Goal: Task Accomplishment & Management: Complete application form

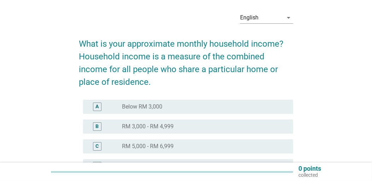
scroll to position [35, 0]
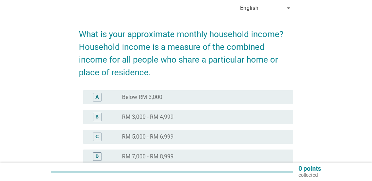
click at [204, 117] on div "radio_button_unchecked RM 3,000 - RM 4,999" at bounding box center [202, 117] width 160 height 7
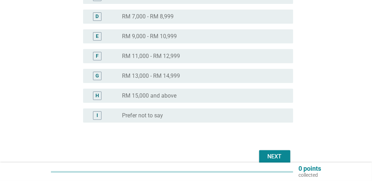
scroll to position [209, 0]
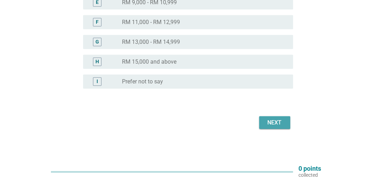
click at [279, 124] on div "Next" at bounding box center [275, 123] width 20 height 8
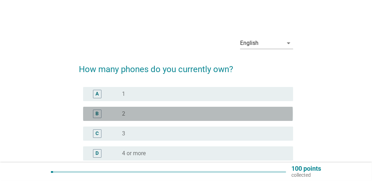
click at [190, 112] on div "radio_button_unchecked 2" at bounding box center [202, 113] width 160 height 7
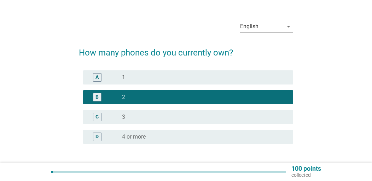
scroll to position [72, 0]
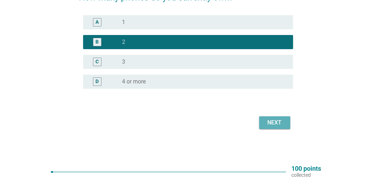
drag, startPoint x: 280, startPoint y: 119, endPoint x: 266, endPoint y: 120, distance: 13.5
click at [279, 119] on div "Next" at bounding box center [275, 123] width 20 height 8
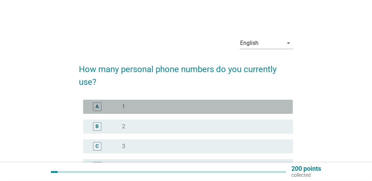
click at [195, 106] on div "radio_button_unchecked 1" at bounding box center [202, 106] width 160 height 7
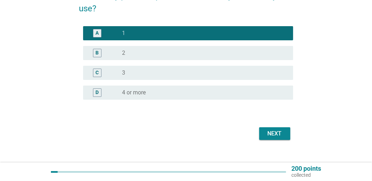
scroll to position [85, 0]
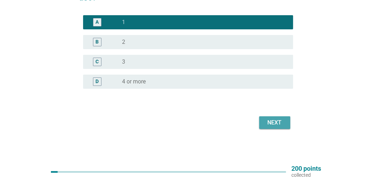
click at [277, 124] on div "Next" at bounding box center [275, 123] width 20 height 8
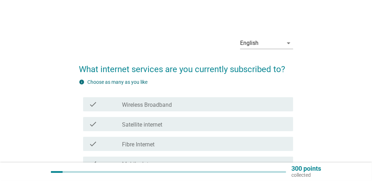
scroll to position [70, 0]
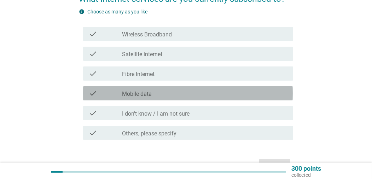
click at [108, 95] on div "check" at bounding box center [105, 93] width 33 height 8
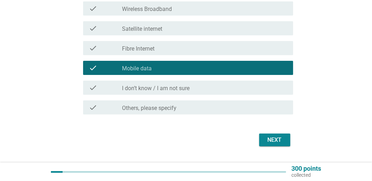
scroll to position [113, 0]
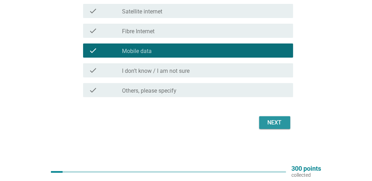
click at [273, 120] on div "Next" at bounding box center [275, 123] width 20 height 8
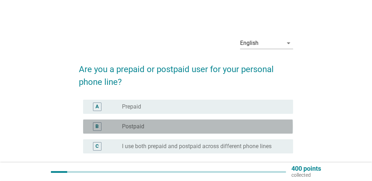
click at [174, 125] on div "radio_button_unchecked Postpaid" at bounding box center [202, 126] width 160 height 7
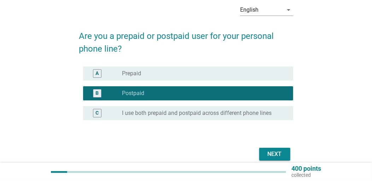
scroll to position [65, 0]
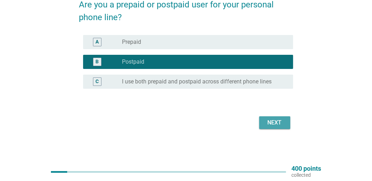
click at [281, 124] on div "Next" at bounding box center [275, 123] width 20 height 8
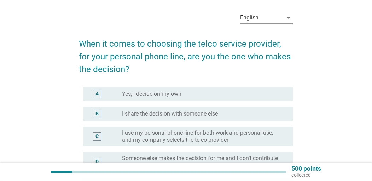
scroll to position [35, 0]
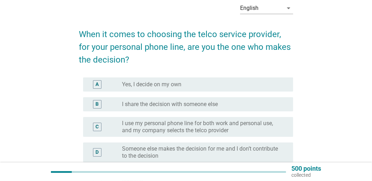
click at [226, 84] on div "radio_button_unchecked Yes, I decide on my own" at bounding box center [202, 84] width 160 height 7
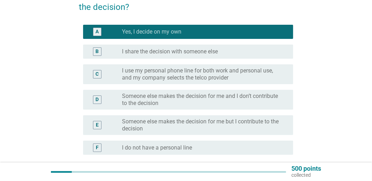
scroll to position [154, 0]
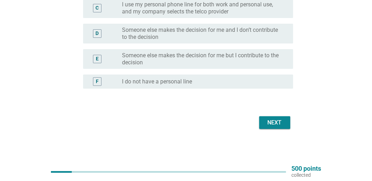
click at [275, 122] on div "Next" at bounding box center [275, 123] width 20 height 8
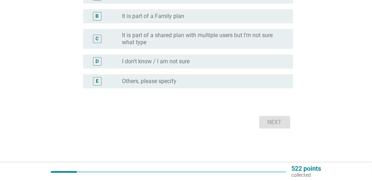
scroll to position [0, 0]
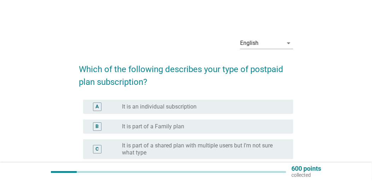
click at [220, 104] on div "radio_button_unchecked It is an individual subscription" at bounding box center [202, 106] width 160 height 7
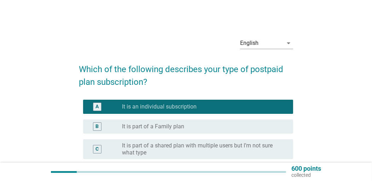
scroll to position [106, 0]
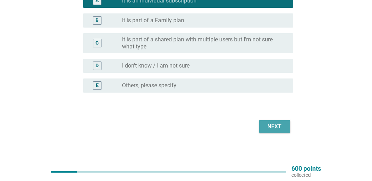
click at [272, 126] on div "Next" at bounding box center [275, 126] width 20 height 8
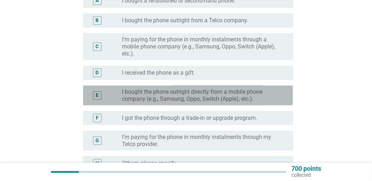
click at [264, 99] on label "I bought the phone outright directly from a mobile phone company (e.g., Samsung…" at bounding box center [202, 95] width 160 height 14
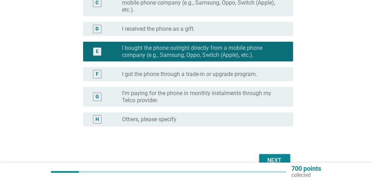
scroll to position [188, 0]
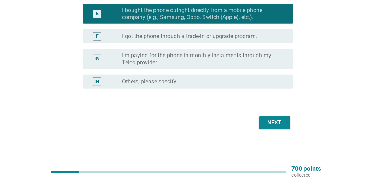
click at [274, 119] on div "Next" at bounding box center [275, 123] width 20 height 8
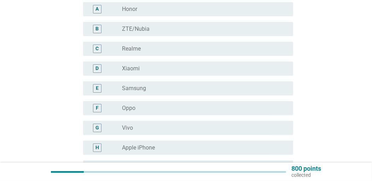
scroll to position [106, 0]
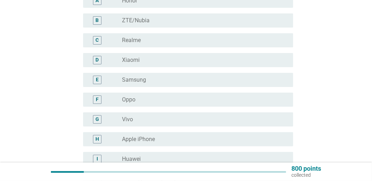
click at [224, 98] on div "radio_button_unchecked Oppo" at bounding box center [202, 99] width 160 height 7
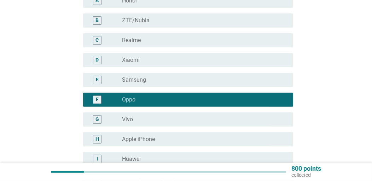
scroll to position [203, 0]
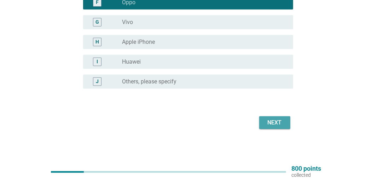
click at [265, 122] on div "Next" at bounding box center [275, 123] width 20 height 8
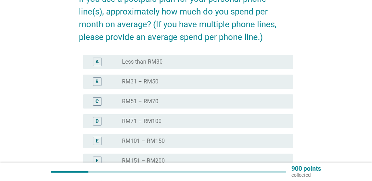
scroll to position [106, 0]
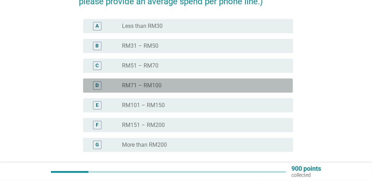
click at [207, 84] on div "radio_button_unchecked RM71 – RM100" at bounding box center [202, 85] width 160 height 7
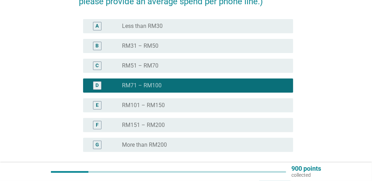
scroll to position [169, 0]
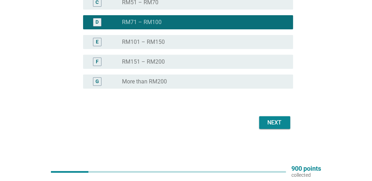
click at [281, 125] on div "Next" at bounding box center [275, 123] width 20 height 8
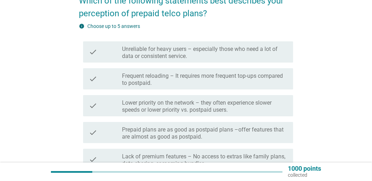
scroll to position [0, 0]
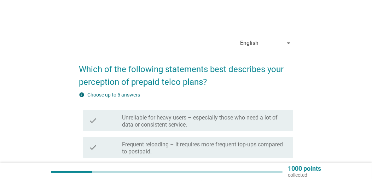
click at [259, 126] on label "Unreliable for heavy users – especially those who need a lot of data or consist…" at bounding box center [205, 121] width 166 height 14
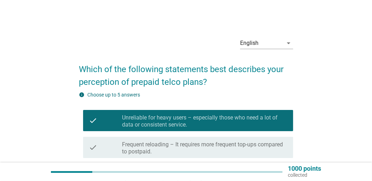
scroll to position [106, 0]
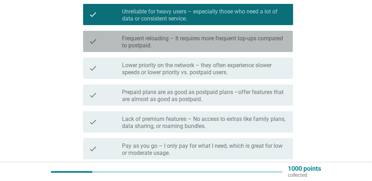
click at [225, 45] on label "Frequent reloading – It requires more frequent top-ups compared to postpaid." at bounding box center [205, 42] width 166 height 14
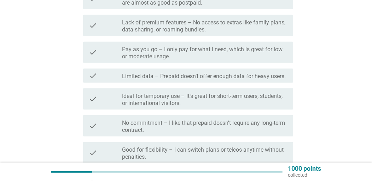
scroll to position [212, 0]
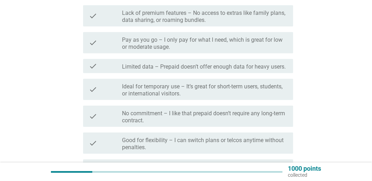
click at [243, 69] on label "Limited data – Prepaid doesn’t offer enough data for heavy users." at bounding box center [204, 66] width 164 height 7
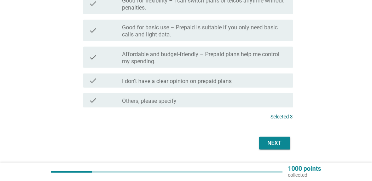
scroll to position [372, 0]
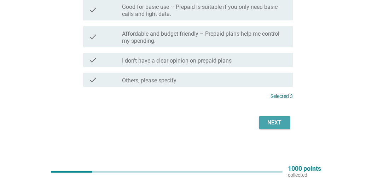
click at [278, 119] on div "Next" at bounding box center [275, 123] width 20 height 8
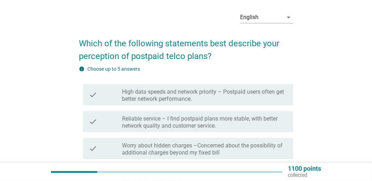
scroll to position [35, 0]
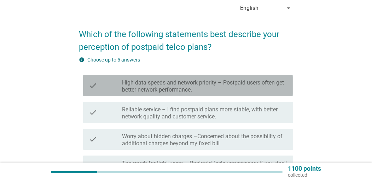
click at [216, 88] on label "High data speeds and network priority – Postpaid users often get better network…" at bounding box center [205, 86] width 166 height 14
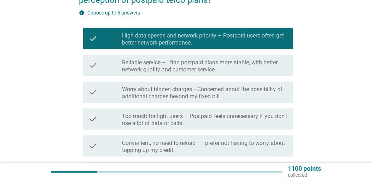
scroll to position [106, 0]
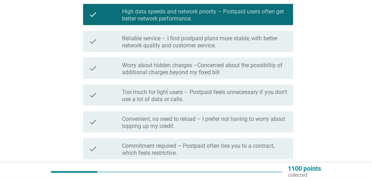
click at [237, 48] on label "Reliable service – I find postpaid plans more stable, with better network quali…" at bounding box center [205, 42] width 166 height 14
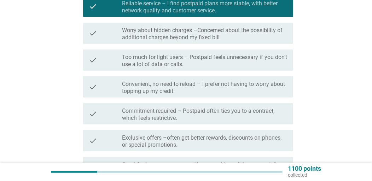
scroll to position [177, 0]
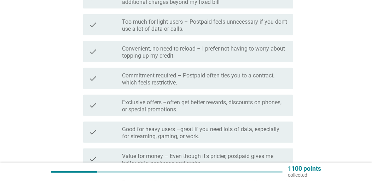
click at [241, 57] on label "Convenient, no need to reload – I prefer not having to worry about topping up m…" at bounding box center [205, 52] width 166 height 14
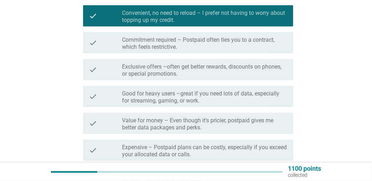
scroll to position [248, 0]
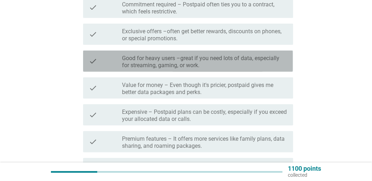
click at [247, 68] on label "Good for heavy users –great if you need lots of data, especially for streaming,…" at bounding box center [205, 62] width 166 height 14
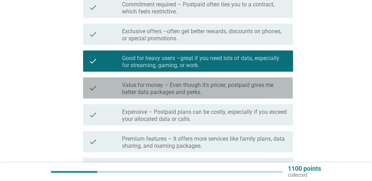
click at [245, 89] on label "Value for money – Even though it's pricier, postpaid gives me better data packa…" at bounding box center [205, 89] width 166 height 14
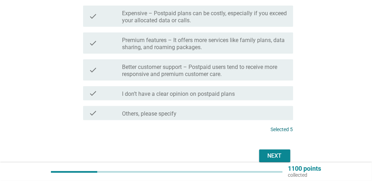
scroll to position [380, 0]
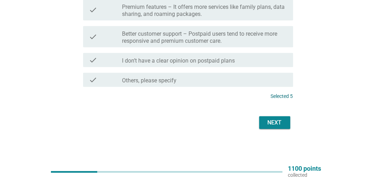
click at [271, 121] on div "Next" at bounding box center [275, 123] width 20 height 8
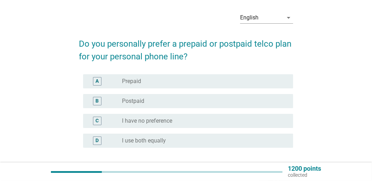
scroll to position [35, 0]
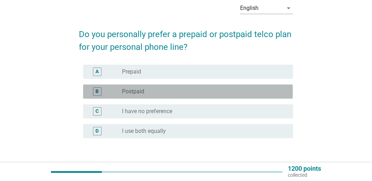
click at [204, 86] on div "B radio_button_unchecked Postpaid" at bounding box center [188, 92] width 210 height 14
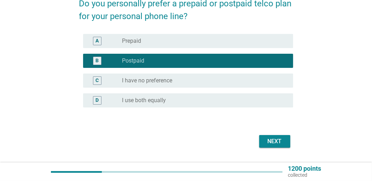
scroll to position [85, 0]
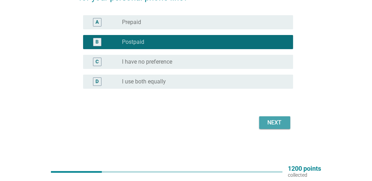
click at [267, 118] on button "Next" at bounding box center [274, 122] width 31 height 13
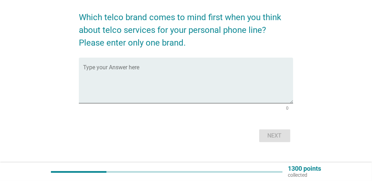
scroll to position [65, 0]
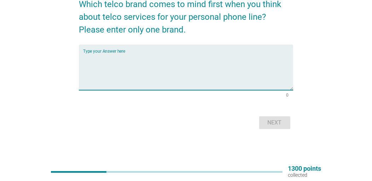
click at [135, 82] on textarea "Type your Answer here" at bounding box center [188, 71] width 210 height 37
type textarea "Maxis"
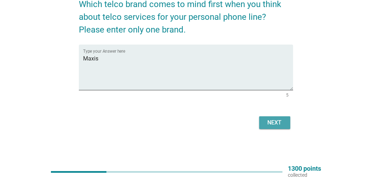
click at [266, 121] on div "Next" at bounding box center [275, 123] width 20 height 8
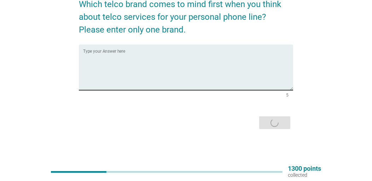
scroll to position [0, 0]
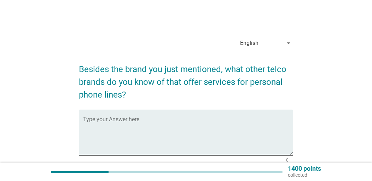
click at [147, 125] on textarea "Type your Answer here" at bounding box center [188, 136] width 210 height 37
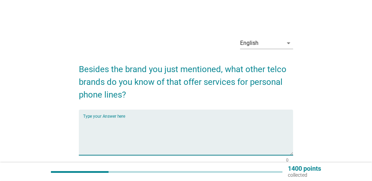
type textarea "u"
type textarea "U"
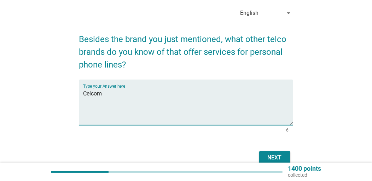
scroll to position [65, 0]
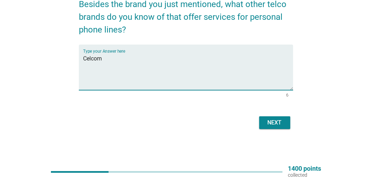
type textarea "Celcom"
click at [281, 125] on div "Next" at bounding box center [275, 123] width 20 height 8
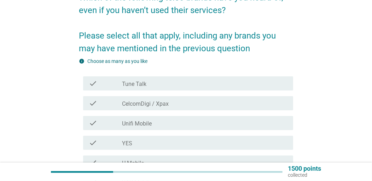
scroll to position [106, 0]
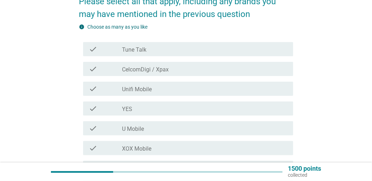
click at [221, 67] on div "check_box_outline_blank CelcomDigi / Xpax" at bounding box center [205, 69] width 166 height 8
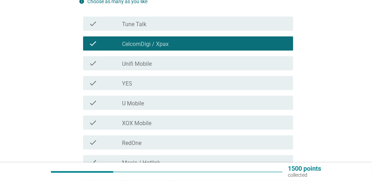
scroll to position [141, 0]
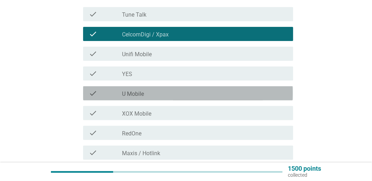
click at [178, 91] on div "check_box_outline_blank U Mobile" at bounding box center [205, 93] width 166 height 8
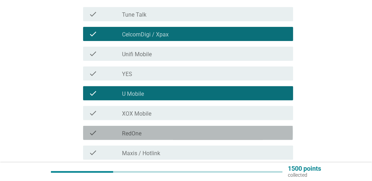
click at [190, 134] on div "check_box_outline_blank RedOne" at bounding box center [205, 133] width 166 height 8
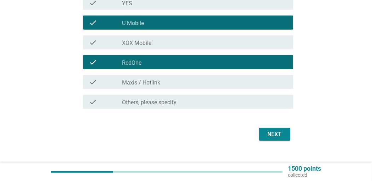
scroll to position [212, 0]
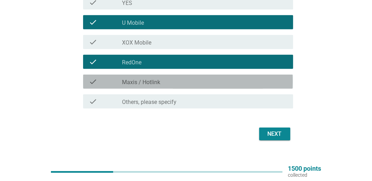
click at [195, 83] on div "check_box_outline_blank Maxis / Hotlink" at bounding box center [205, 81] width 166 height 8
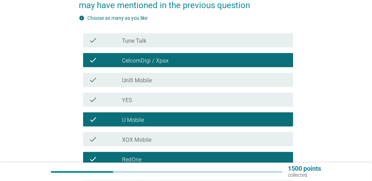
scroll to position [106, 0]
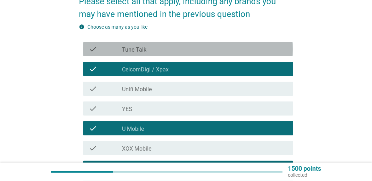
click at [189, 47] on div "check_box_outline_blank Tune Talk" at bounding box center [205, 49] width 166 height 8
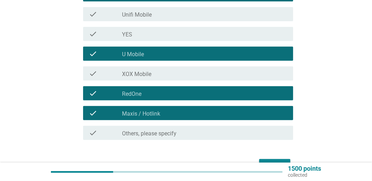
scroll to position [212, 0]
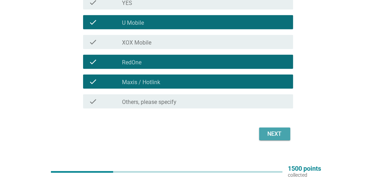
click at [275, 132] on div "Next" at bounding box center [275, 134] width 20 height 8
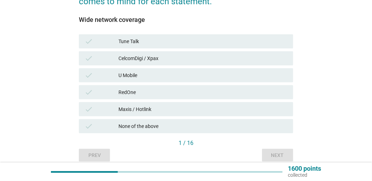
scroll to position [141, 0]
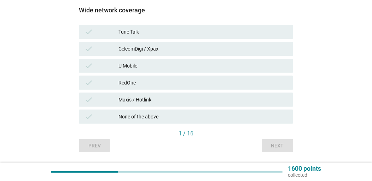
click at [193, 99] on div "Maxis / Hotlink" at bounding box center [203, 100] width 169 height 8
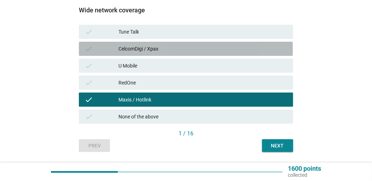
click at [194, 45] on div "CelcomDigi / Xpax" at bounding box center [203, 49] width 169 height 8
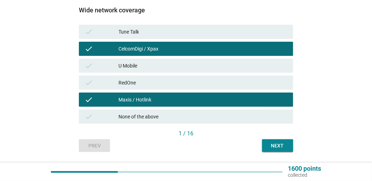
click at [214, 62] on div "U Mobile" at bounding box center [203, 66] width 169 height 8
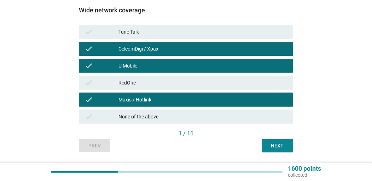
click at [275, 140] on button "Next" at bounding box center [277, 145] width 31 height 13
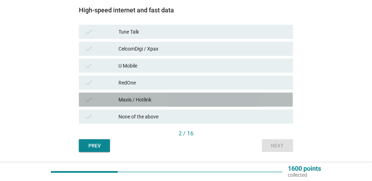
click at [206, 96] on div "Maxis / Hotlink" at bounding box center [203, 100] width 169 height 8
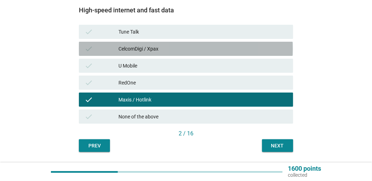
click at [187, 49] on div "CelcomDigi / Xpax" at bounding box center [203, 49] width 169 height 8
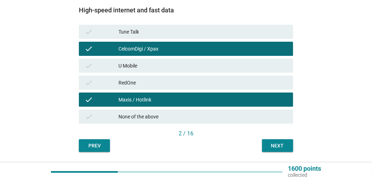
click at [268, 145] on div "Next" at bounding box center [278, 145] width 20 height 7
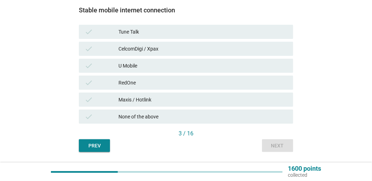
click at [169, 48] on div "CelcomDigi / Xpax" at bounding box center [203, 49] width 169 height 8
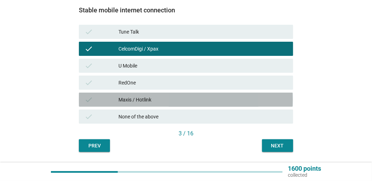
click at [179, 99] on div "Maxis / Hotlink" at bounding box center [203, 100] width 169 height 8
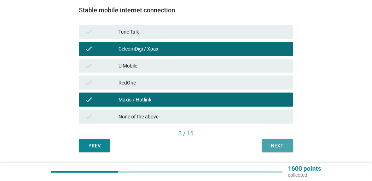
click at [269, 143] on div "Next" at bounding box center [278, 145] width 20 height 7
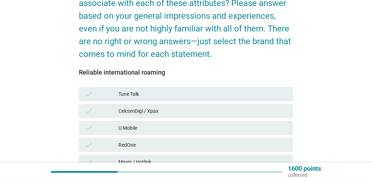
scroll to position [106, 0]
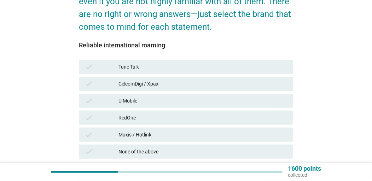
click at [233, 133] on div "Maxis / Hotlink" at bounding box center [203, 135] width 169 height 8
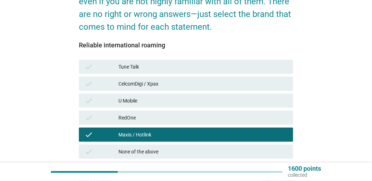
click at [248, 80] on div "CelcomDigi / Xpax" at bounding box center [203, 84] width 169 height 8
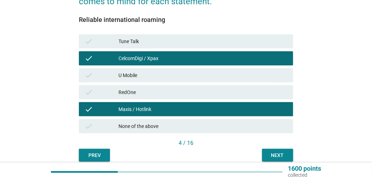
scroll to position [141, 0]
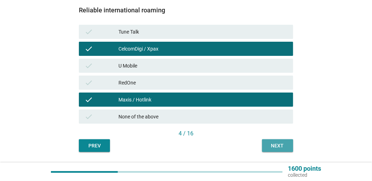
click at [282, 139] on button "Next" at bounding box center [277, 145] width 31 height 13
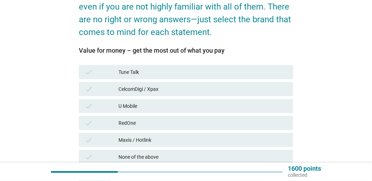
scroll to position [106, 0]
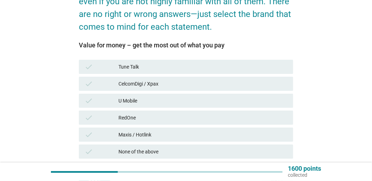
click at [247, 131] on div "Maxis / Hotlink" at bounding box center [203, 135] width 169 height 8
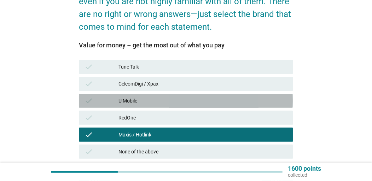
click at [242, 103] on div "U Mobile" at bounding box center [203, 101] width 169 height 8
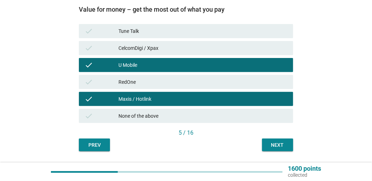
scroll to position [162, 0]
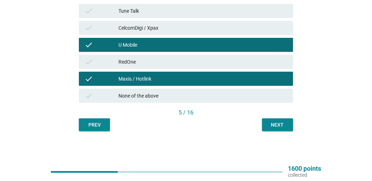
click at [273, 123] on div "Next" at bounding box center [278, 124] width 20 height 7
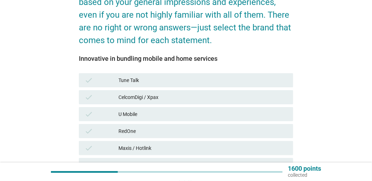
scroll to position [106, 0]
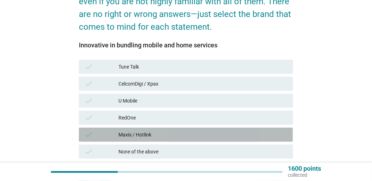
click at [229, 131] on div "Maxis / Hotlink" at bounding box center [203, 135] width 169 height 8
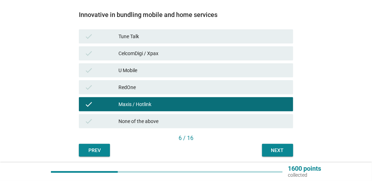
scroll to position [162, 0]
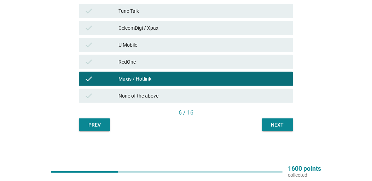
click at [276, 128] on button "Next" at bounding box center [277, 125] width 31 height 13
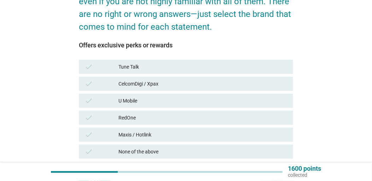
scroll to position [141, 0]
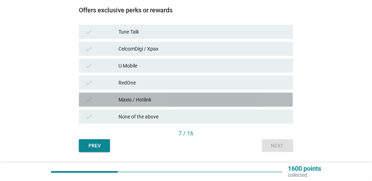
click at [214, 97] on div "Maxis / Hotlink" at bounding box center [203, 100] width 169 height 8
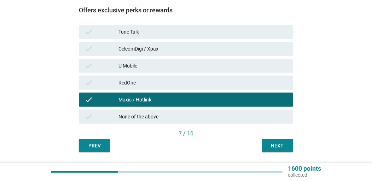
click at [224, 53] on div "check CelcomDigi / Xpax" at bounding box center [186, 49] width 214 height 14
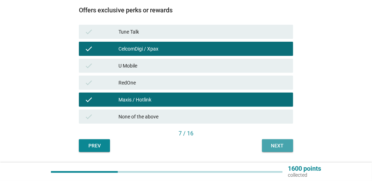
click at [269, 143] on div "Next" at bounding box center [278, 145] width 20 height 7
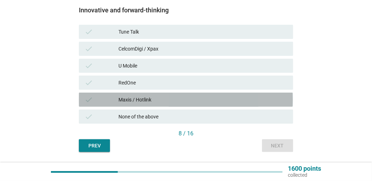
click at [222, 100] on div "Maxis / Hotlink" at bounding box center [203, 100] width 169 height 8
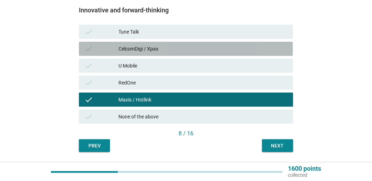
click at [203, 52] on div "CelcomDigi / Xpax" at bounding box center [203, 49] width 169 height 8
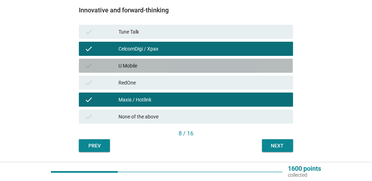
click at [201, 60] on div "check U Mobile" at bounding box center [186, 66] width 214 height 14
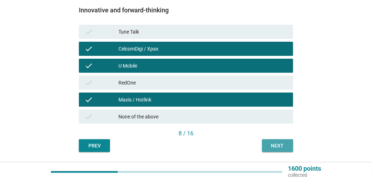
click at [275, 145] on div "Next" at bounding box center [278, 145] width 20 height 7
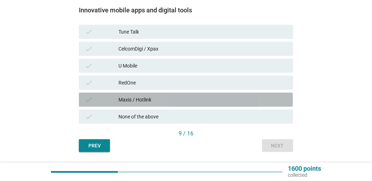
click at [183, 96] on div "Maxis / Hotlink" at bounding box center [203, 100] width 169 height 8
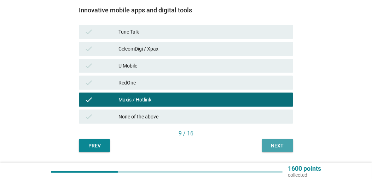
click at [272, 142] on div "Next" at bounding box center [278, 145] width 20 height 7
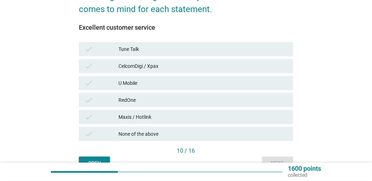
scroll to position [127, 0]
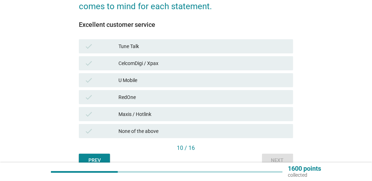
click at [239, 114] on div "Maxis / Hotlink" at bounding box center [203, 114] width 169 height 8
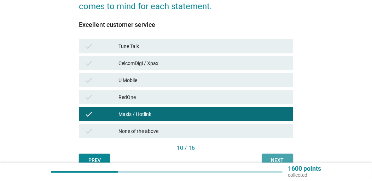
click at [270, 157] on div "Next" at bounding box center [278, 160] width 20 height 7
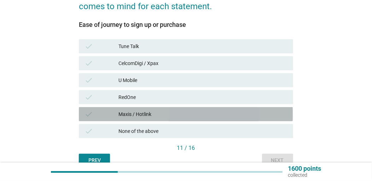
click at [233, 112] on div "Maxis / Hotlink" at bounding box center [203, 114] width 169 height 8
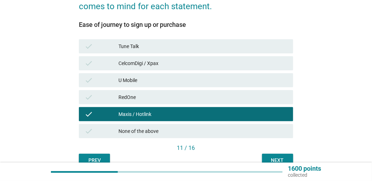
click at [282, 155] on button "Next" at bounding box center [277, 160] width 31 height 13
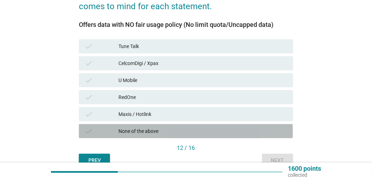
click at [209, 132] on div "None of the above" at bounding box center [203, 131] width 169 height 8
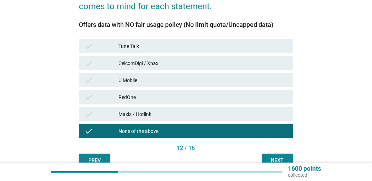
click at [271, 157] on div "Next" at bounding box center [278, 160] width 20 height 7
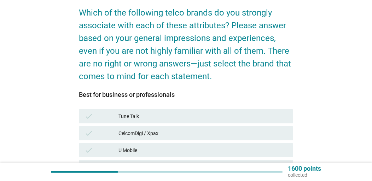
scroll to position [106, 0]
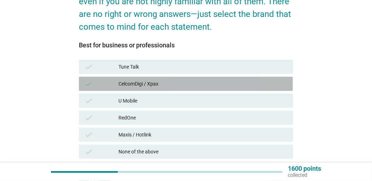
click at [215, 87] on div "CelcomDigi / Xpax" at bounding box center [203, 84] width 169 height 8
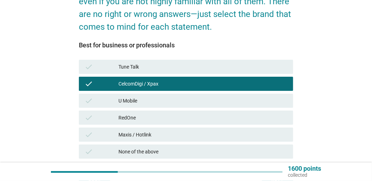
click at [206, 127] on div "check Maxis / Hotlink" at bounding box center [185, 134] width 217 height 17
click at [220, 136] on div "Maxis / Hotlink" at bounding box center [203, 135] width 169 height 8
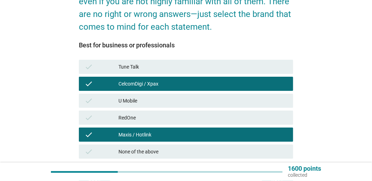
scroll to position [162, 0]
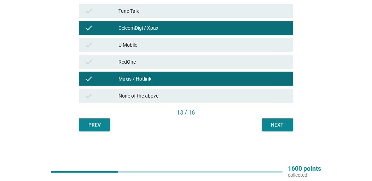
click at [280, 125] on div "Next" at bounding box center [278, 124] width 20 height 7
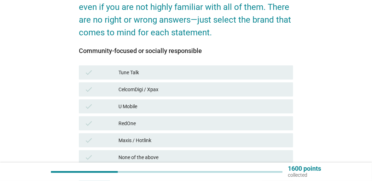
scroll to position [106, 0]
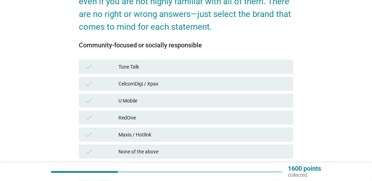
click at [223, 132] on div "Maxis / Hotlink" at bounding box center [203, 135] width 169 height 8
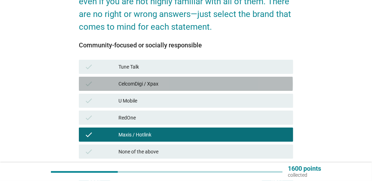
click at [222, 83] on div "CelcomDigi / Xpax" at bounding box center [203, 84] width 169 height 8
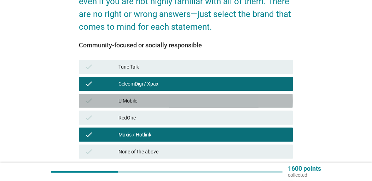
click at [230, 105] on div "check U Mobile" at bounding box center [186, 101] width 214 height 14
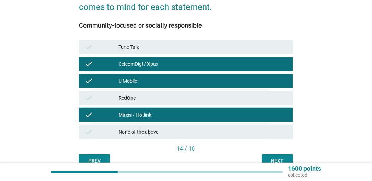
scroll to position [162, 0]
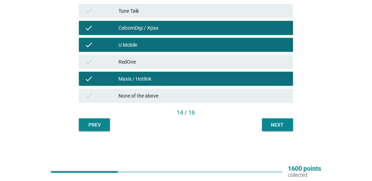
click at [270, 123] on div "Next" at bounding box center [278, 124] width 20 height 7
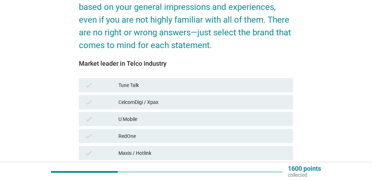
scroll to position [106, 0]
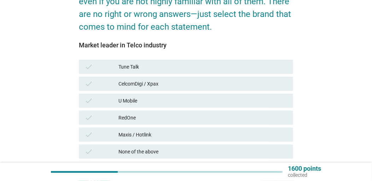
click at [173, 134] on div "Maxis / Hotlink" at bounding box center [203, 135] width 169 height 8
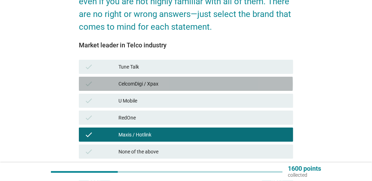
click at [174, 85] on div "CelcomDigi / Xpax" at bounding box center [203, 84] width 169 height 8
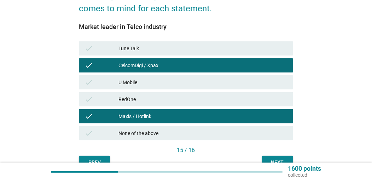
scroll to position [162, 0]
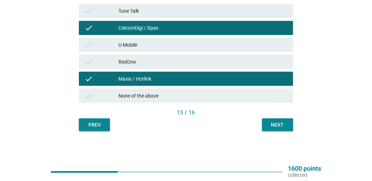
click at [274, 124] on div "Next" at bounding box center [278, 124] width 20 height 7
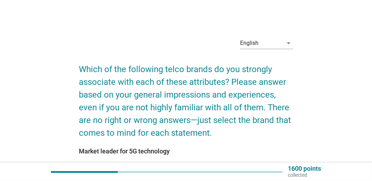
scroll to position [141, 0]
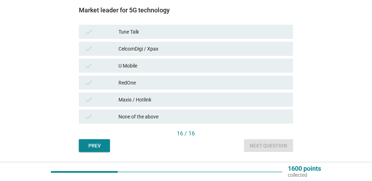
click at [185, 99] on div "Maxis / Hotlink" at bounding box center [203, 100] width 169 height 8
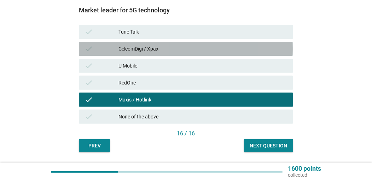
click at [189, 51] on div "CelcomDigi / Xpax" at bounding box center [203, 49] width 169 height 8
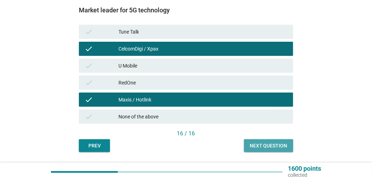
click at [251, 145] on div "Next question" at bounding box center [269, 145] width 38 height 7
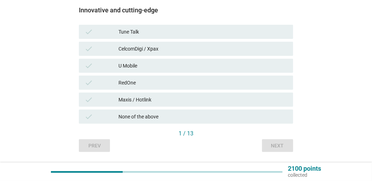
click at [187, 98] on div "Maxis / Hotlink" at bounding box center [203, 100] width 169 height 8
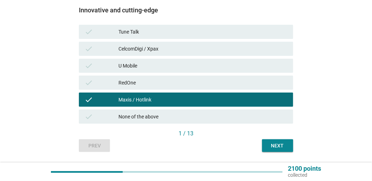
click at [269, 143] on div "Next" at bounding box center [278, 145] width 20 height 7
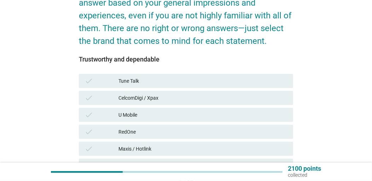
scroll to position [106, 0]
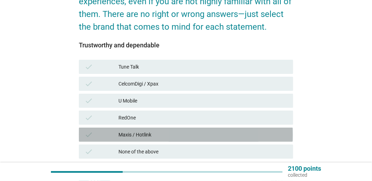
click at [222, 134] on div "Maxis / Hotlink" at bounding box center [203, 135] width 169 height 8
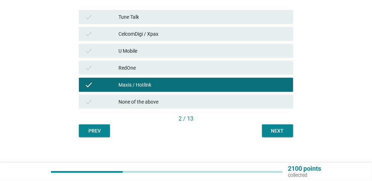
scroll to position [162, 0]
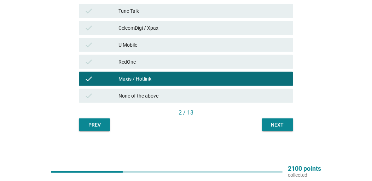
click at [268, 122] on div "Next" at bounding box center [278, 124] width 20 height 7
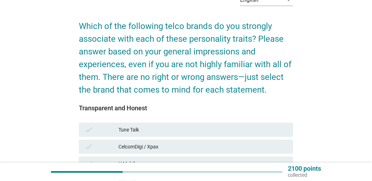
scroll to position [141, 0]
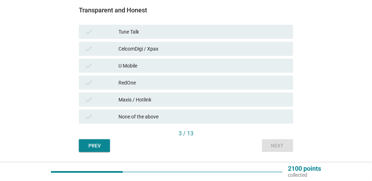
click at [172, 48] on div "CelcomDigi / Xpax" at bounding box center [203, 49] width 169 height 8
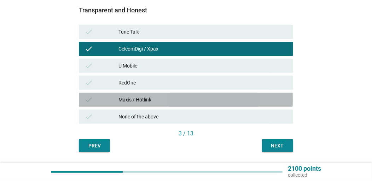
click at [176, 103] on div "Maxis / Hotlink" at bounding box center [203, 100] width 169 height 8
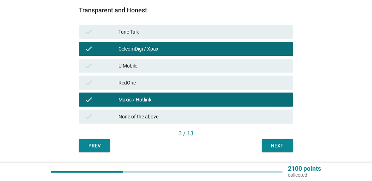
click at [224, 73] on div "check U Mobile" at bounding box center [185, 65] width 217 height 17
click at [230, 68] on div "U Mobile" at bounding box center [203, 66] width 169 height 8
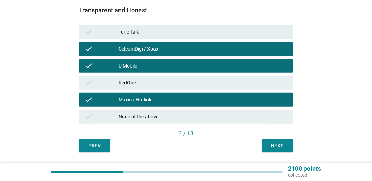
click at [277, 142] on div "Next" at bounding box center [278, 145] width 20 height 7
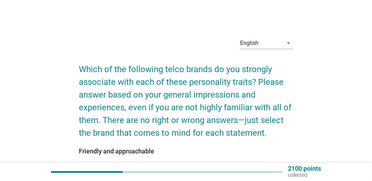
scroll to position [106, 0]
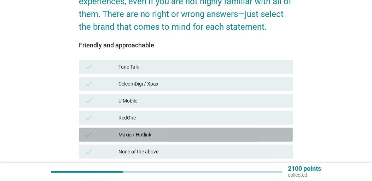
click at [151, 133] on div "Maxis / Hotlink" at bounding box center [203, 135] width 169 height 8
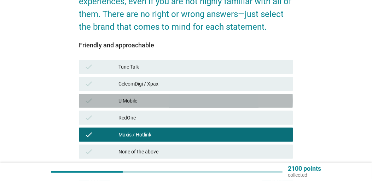
click at [157, 98] on div "U Mobile" at bounding box center [203, 101] width 169 height 8
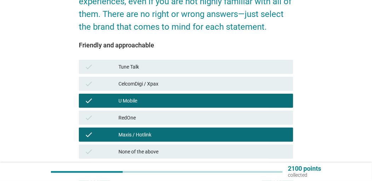
click at [165, 83] on div "CelcomDigi / Xpax" at bounding box center [203, 84] width 169 height 8
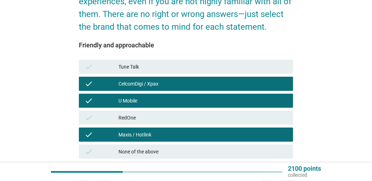
scroll to position [162, 0]
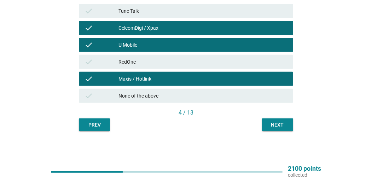
click at [278, 122] on div "Next" at bounding box center [278, 124] width 20 height 7
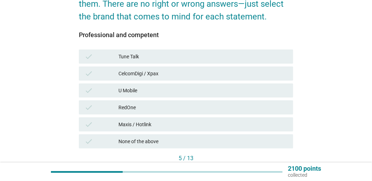
scroll to position [141, 0]
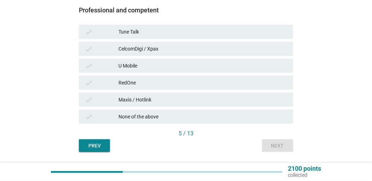
click at [151, 98] on div "Maxis / Hotlink" at bounding box center [203, 100] width 169 height 8
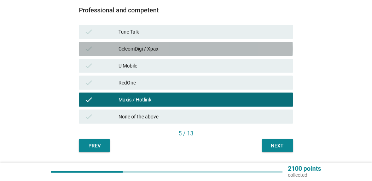
click at [183, 46] on div "CelcomDigi / Xpax" at bounding box center [203, 49] width 169 height 8
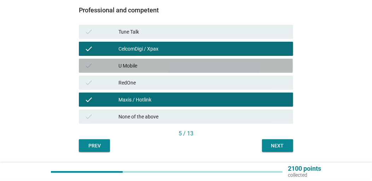
click at [180, 62] on div "U Mobile" at bounding box center [203, 66] width 169 height 8
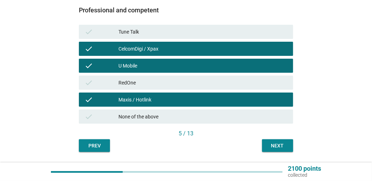
click at [279, 143] on div "Next" at bounding box center [278, 145] width 20 height 7
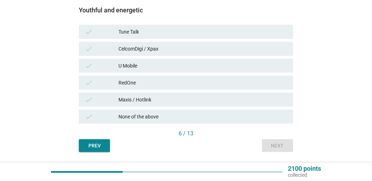
click at [175, 96] on div "Maxis / Hotlink" at bounding box center [203, 100] width 169 height 8
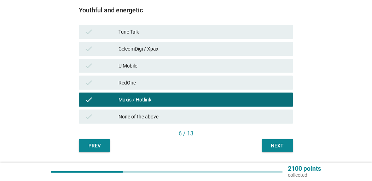
click at [188, 43] on div "check CelcomDigi / Xpax" at bounding box center [186, 49] width 214 height 14
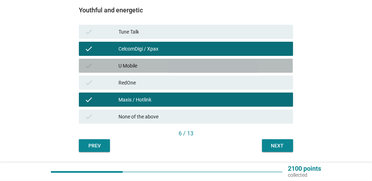
click at [192, 62] on div "U Mobile" at bounding box center [203, 66] width 169 height 8
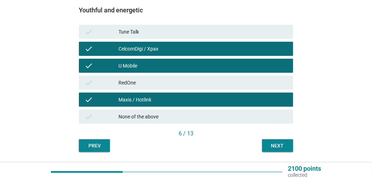
click at [282, 146] on div "Next" at bounding box center [278, 145] width 20 height 7
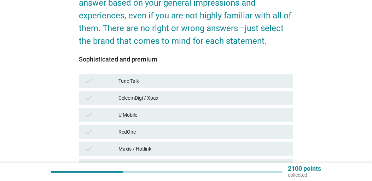
scroll to position [106, 0]
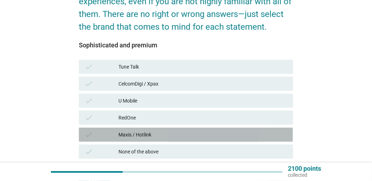
click at [146, 133] on div "Maxis / Hotlink" at bounding box center [203, 135] width 169 height 8
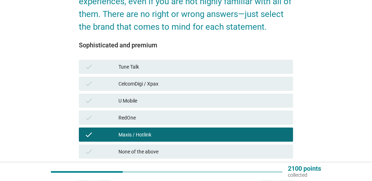
click at [166, 79] on div "check CelcomDigi / Xpax" at bounding box center [186, 84] width 214 height 14
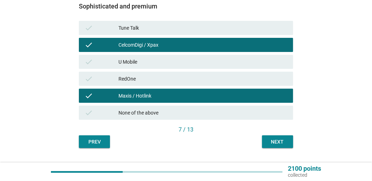
scroll to position [162, 0]
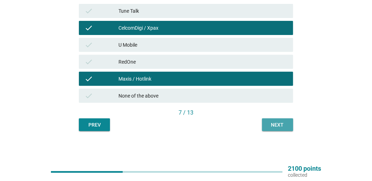
click at [279, 123] on div "Next" at bounding box center [278, 124] width 20 height 7
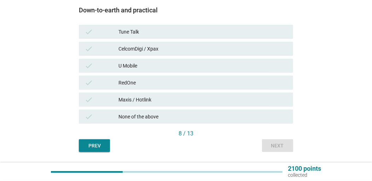
scroll to position [141, 0]
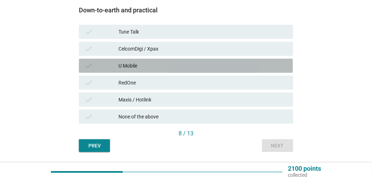
click at [152, 60] on div "check U Mobile" at bounding box center [186, 66] width 214 height 14
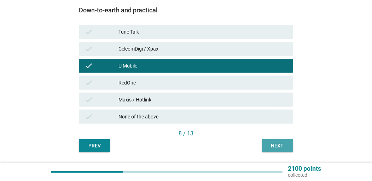
click at [267, 140] on button "Next" at bounding box center [277, 145] width 31 height 13
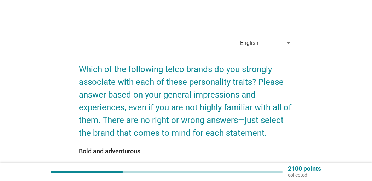
scroll to position [106, 0]
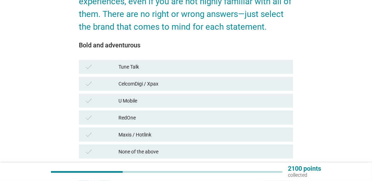
click at [198, 82] on div "CelcomDigi / Xpax" at bounding box center [203, 84] width 169 height 8
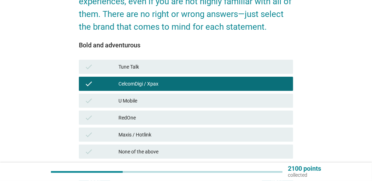
scroll to position [162, 0]
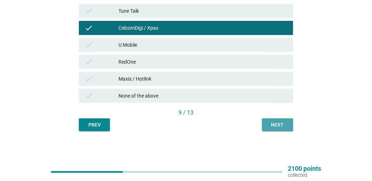
click at [270, 123] on div "Next" at bounding box center [278, 124] width 20 height 7
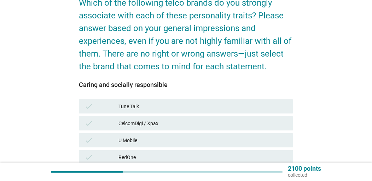
scroll to position [106, 0]
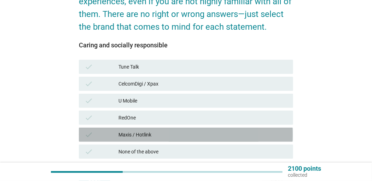
click at [174, 134] on div "Maxis / Hotlink" at bounding box center [203, 135] width 169 height 8
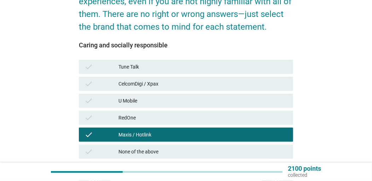
click at [173, 83] on div "CelcomDigi / Xpax" at bounding box center [203, 84] width 169 height 8
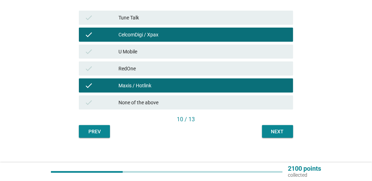
scroll to position [162, 0]
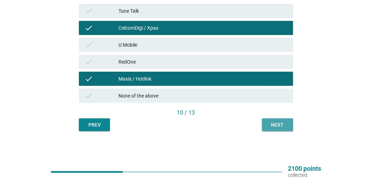
click at [278, 123] on div "Next" at bounding box center [278, 124] width 20 height 7
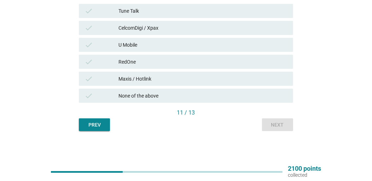
click at [167, 78] on div "Maxis / Hotlink" at bounding box center [203, 79] width 169 height 8
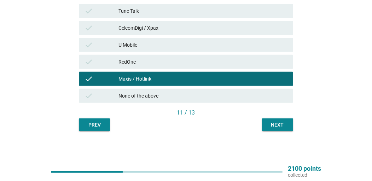
click at [175, 25] on div "CelcomDigi / Xpax" at bounding box center [203, 28] width 169 height 8
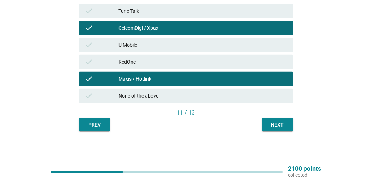
click at [185, 45] on div "U Mobile" at bounding box center [203, 45] width 169 height 8
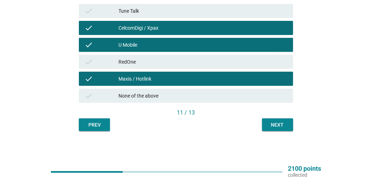
click at [266, 124] on button "Next" at bounding box center [277, 125] width 31 height 13
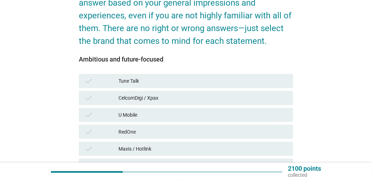
scroll to position [106, 0]
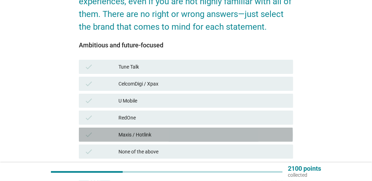
click at [187, 135] on div "Maxis / Hotlink" at bounding box center [203, 135] width 169 height 8
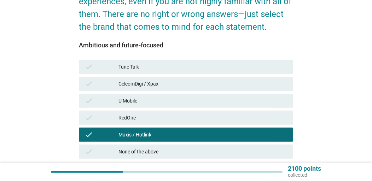
click at [203, 80] on div "CelcomDigi / Xpax" at bounding box center [203, 84] width 169 height 8
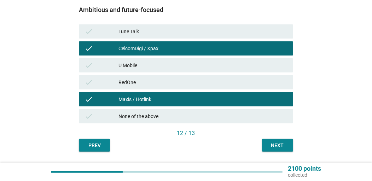
scroll to position [162, 0]
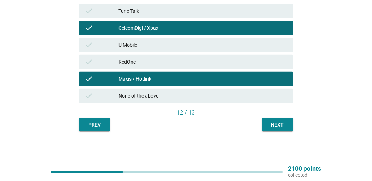
click at [283, 121] on div "Next" at bounding box center [278, 124] width 20 height 7
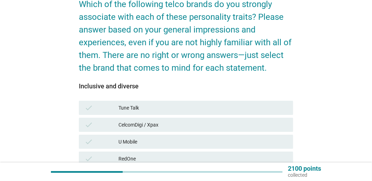
scroll to position [106, 0]
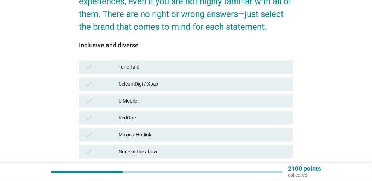
click at [226, 133] on div "Maxis / Hotlink" at bounding box center [203, 135] width 169 height 8
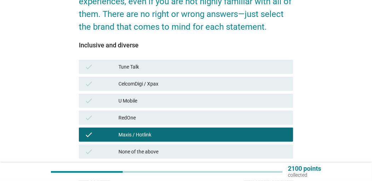
scroll to position [162, 0]
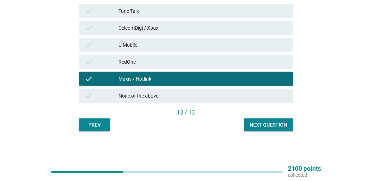
click at [271, 123] on div "Next question" at bounding box center [269, 124] width 38 height 7
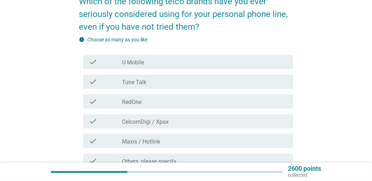
scroll to position [103, 0]
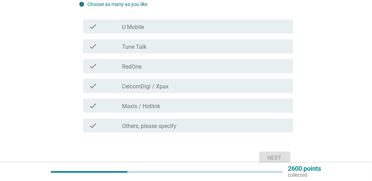
click at [208, 105] on div "check_box_outline_blank Maxis / Hotlink" at bounding box center [205, 106] width 166 height 8
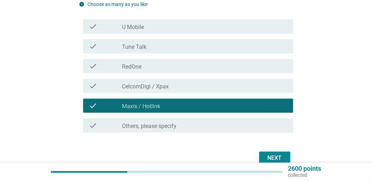
click at [213, 87] on div "check_box_outline_blank CelcomDigi / Xpax" at bounding box center [205, 86] width 166 height 8
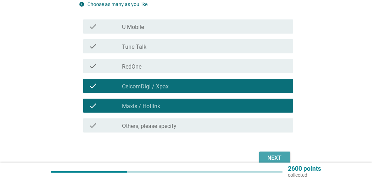
click at [268, 154] on div "Next" at bounding box center [275, 158] width 20 height 8
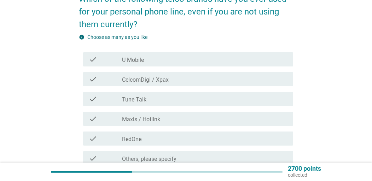
scroll to position [106, 0]
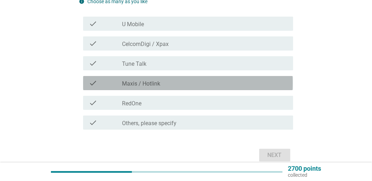
click at [201, 84] on div "check_box Maxis / Hotlink" at bounding box center [205, 83] width 166 height 8
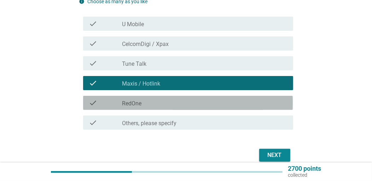
click at [206, 100] on div "check_box RedOne" at bounding box center [205, 103] width 166 height 8
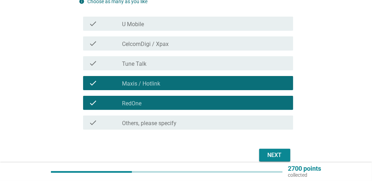
click at [198, 43] on div "check_box CelcomDigi / Xpax" at bounding box center [205, 43] width 166 height 8
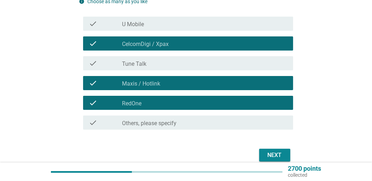
click at [272, 152] on div "Next" at bounding box center [275, 155] width 20 height 8
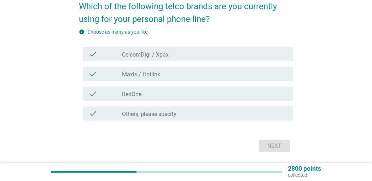
scroll to position [70, 0]
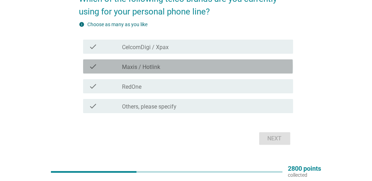
click at [204, 67] on div "check_box Maxis / Hotlink" at bounding box center [205, 66] width 166 height 8
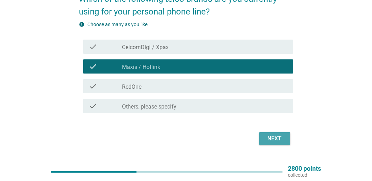
click at [269, 139] on div "Next" at bounding box center [275, 138] width 20 height 8
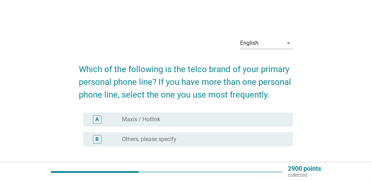
click at [218, 115] on div "A radio_button_unchecked Maxis / Hotlink" at bounding box center [188, 119] width 210 height 14
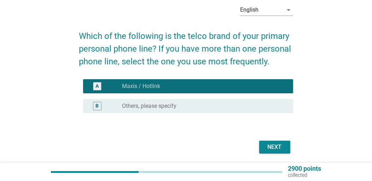
scroll to position [58, 0]
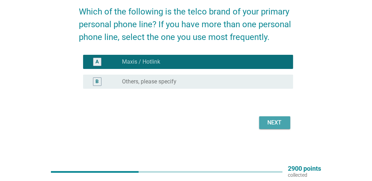
click at [268, 122] on div "Next" at bounding box center [275, 123] width 20 height 8
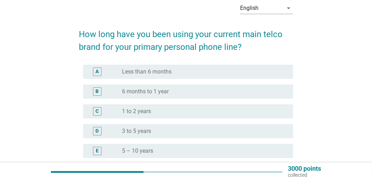
scroll to position [70, 0]
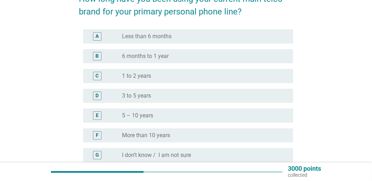
click at [203, 138] on div "radio_button_unchecked More than 10 years" at bounding box center [202, 135] width 160 height 7
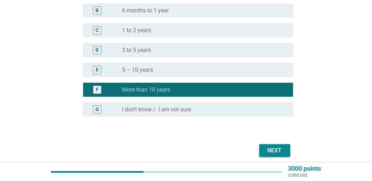
scroll to position [144, 0]
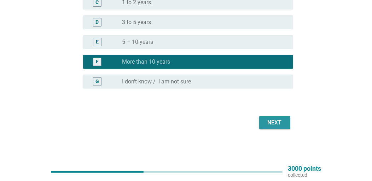
click at [273, 122] on div "Next" at bounding box center [275, 123] width 20 height 8
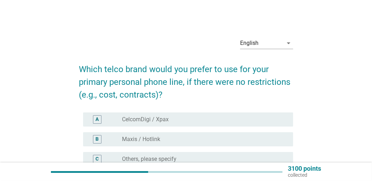
scroll to position [35, 0]
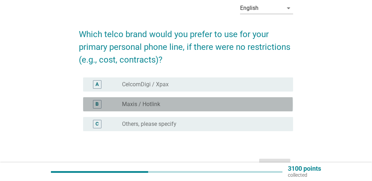
click at [219, 101] on div "radio_button_unchecked Maxis / Hotlink" at bounding box center [202, 104] width 160 height 7
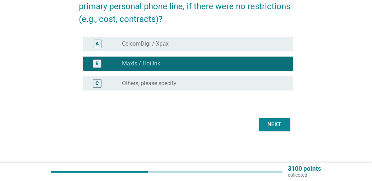
scroll to position [77, 0]
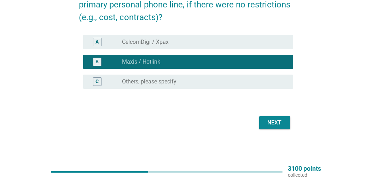
click at [271, 121] on div "Next" at bounding box center [275, 123] width 20 height 8
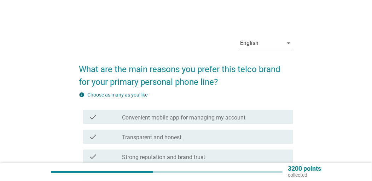
scroll to position [35, 0]
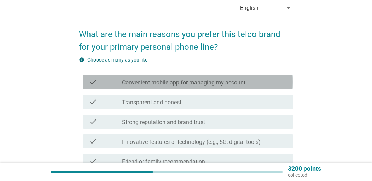
click at [227, 82] on label "Convenient mobile app for managing my account" at bounding box center [183, 82] width 123 height 7
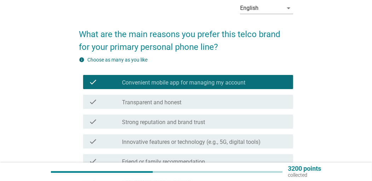
scroll to position [70, 0]
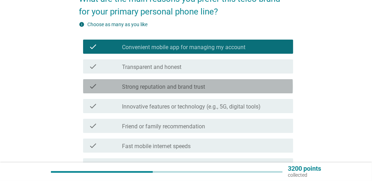
click at [229, 82] on div "check_box_outline_blank Strong reputation and brand trust" at bounding box center [205, 86] width 166 height 8
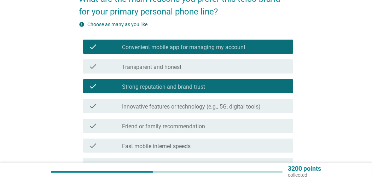
click at [272, 109] on div "check_box_outline_blank Innovative features or technology (e.g., 5G, digital to…" at bounding box center [205, 106] width 166 height 8
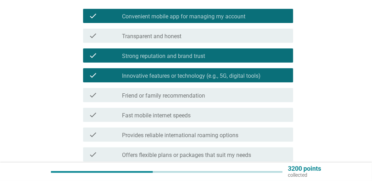
scroll to position [141, 0]
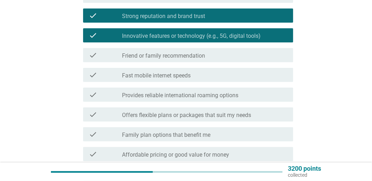
click at [199, 72] on div "check_box_outline_blank Fast mobile internet speeds" at bounding box center [205, 75] width 166 height 8
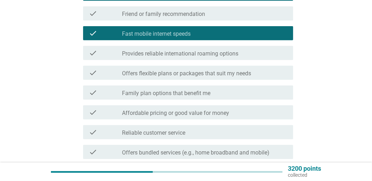
scroll to position [212, 0]
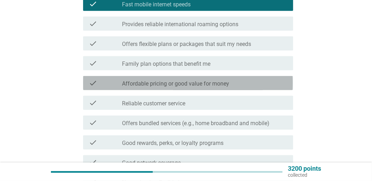
click at [242, 84] on div "check_box_outline_blank Affordable pricing or good value for money" at bounding box center [205, 83] width 166 height 8
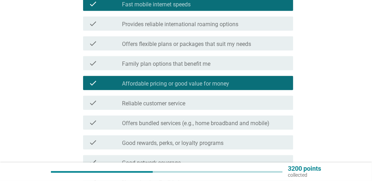
scroll to position [248, 0]
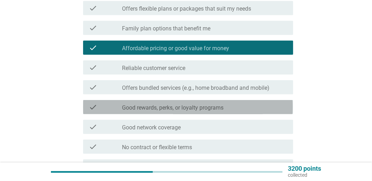
click at [243, 105] on div "check_box_outline_blank Good rewards, perks, or loyalty programs" at bounding box center [205, 107] width 166 height 8
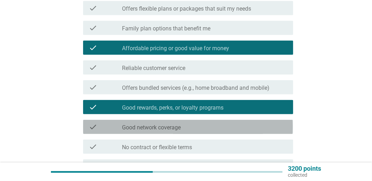
click at [233, 122] on div "check check_box_outline_blank Good network coverage" at bounding box center [188, 127] width 210 height 14
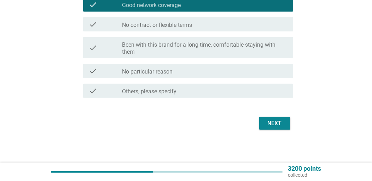
scroll to position [371, 0]
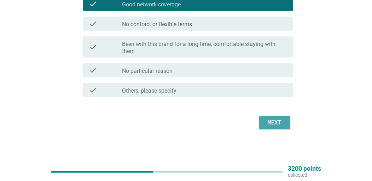
click at [272, 117] on button "Next" at bounding box center [274, 122] width 31 height 13
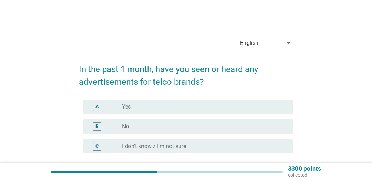
click at [232, 145] on div "radio_button_unchecked I don’t know / I’m not sure" at bounding box center [202, 146] width 160 height 7
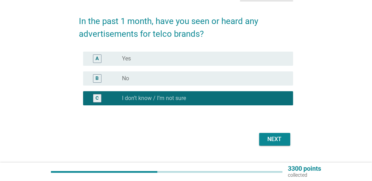
scroll to position [65, 0]
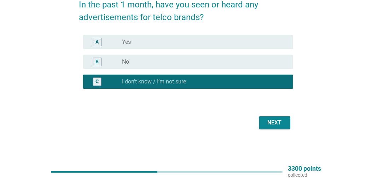
click at [277, 122] on div "Next" at bounding box center [275, 123] width 20 height 8
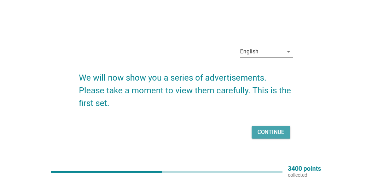
click at [267, 132] on div "Continue" at bounding box center [271, 132] width 27 height 8
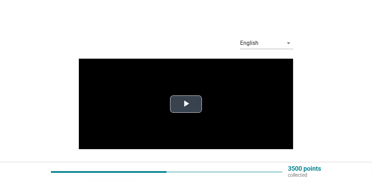
click at [186, 104] on span "Video Player" at bounding box center [186, 104] width 0 height 0
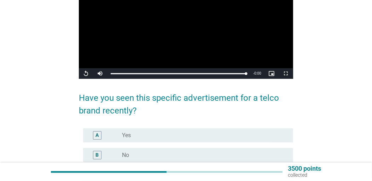
scroll to position [106, 0]
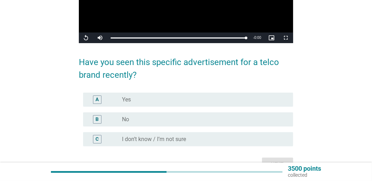
click at [254, 117] on div "radio_button_unchecked No" at bounding box center [202, 119] width 160 height 7
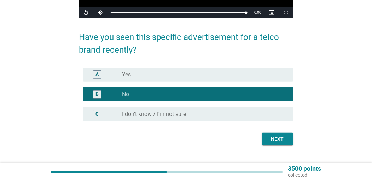
scroll to position [145, 0]
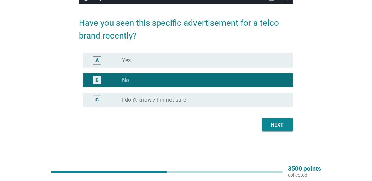
click at [268, 123] on div "Next" at bounding box center [278, 124] width 20 height 7
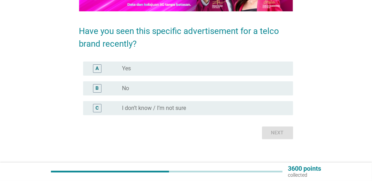
scroll to position [106, 0]
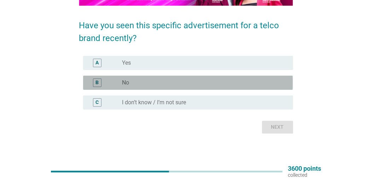
click at [179, 79] on div "radio_button_unchecked No" at bounding box center [202, 82] width 160 height 7
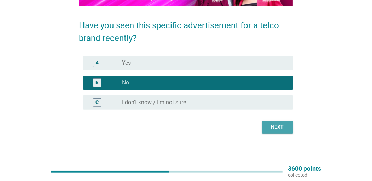
click at [283, 127] on div "Next" at bounding box center [278, 126] width 20 height 7
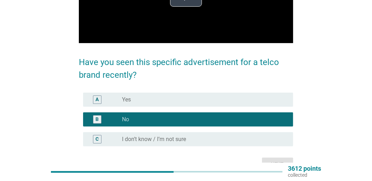
scroll to position [0, 0]
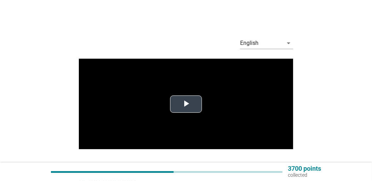
click at [186, 104] on span "Video Player" at bounding box center [186, 104] width 0 height 0
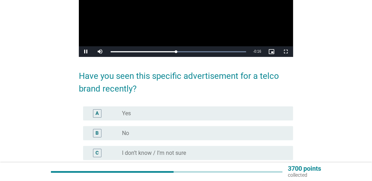
scroll to position [106, 0]
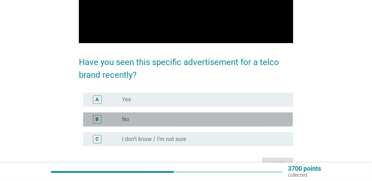
click at [226, 115] on div "radio_button_unchecked No" at bounding box center [205, 119] width 166 height 8
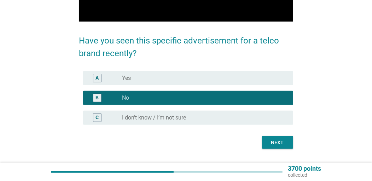
scroll to position [145, 0]
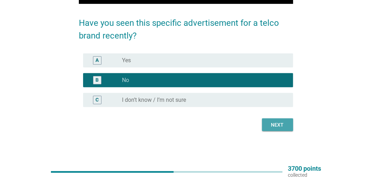
click at [277, 123] on div "Next" at bounding box center [278, 124] width 20 height 7
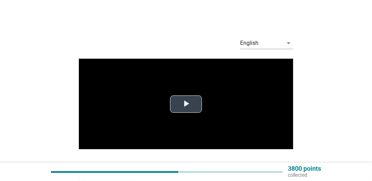
click at [186, 104] on span "Video Player" at bounding box center [186, 104] width 0 height 0
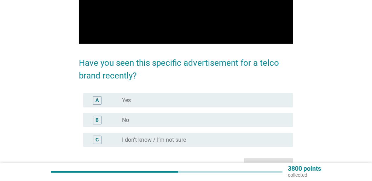
scroll to position [106, 0]
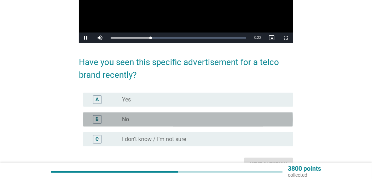
click at [179, 122] on div "radio_button_unchecked No" at bounding box center [202, 119] width 160 height 7
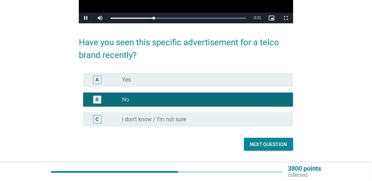
scroll to position [145, 0]
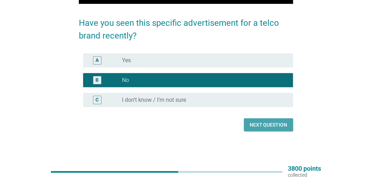
click at [266, 123] on div "Next question" at bounding box center [269, 124] width 38 height 7
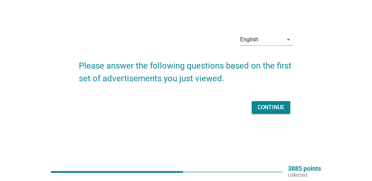
scroll to position [0, 0]
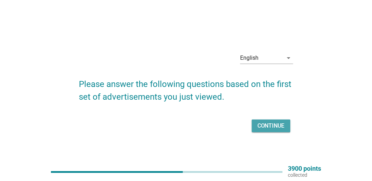
click at [275, 126] on div "Continue" at bounding box center [271, 126] width 27 height 8
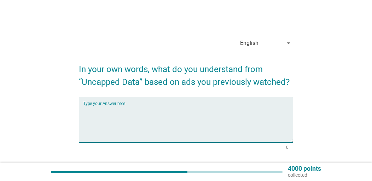
click at [125, 137] on textarea "Type your Answer here" at bounding box center [188, 123] width 210 height 37
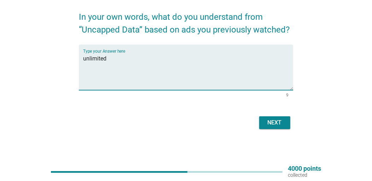
type textarea "unlimited"
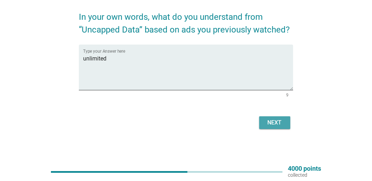
click at [272, 120] on div "Next" at bounding box center [275, 123] width 20 height 8
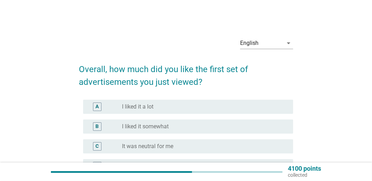
click at [200, 145] on div "radio_button_unchecked It was neutral for me" at bounding box center [202, 146] width 160 height 7
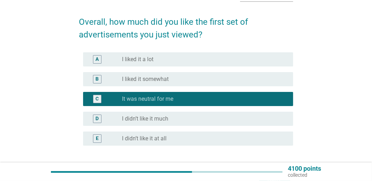
scroll to position [104, 0]
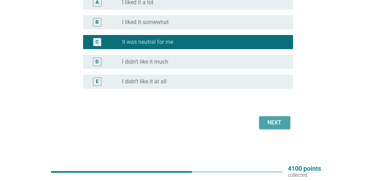
click at [279, 123] on div "Next" at bounding box center [275, 123] width 20 height 8
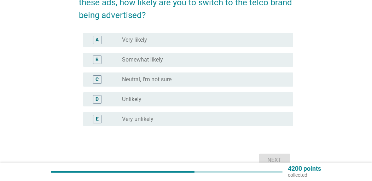
scroll to position [106, 0]
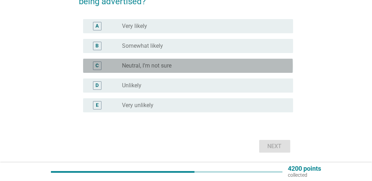
click at [223, 67] on div "radio_button_unchecked Neutral, I’m not sure" at bounding box center [202, 65] width 160 height 7
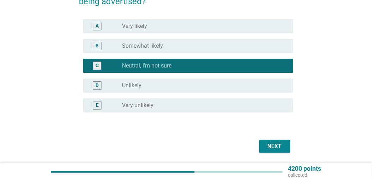
click at [277, 145] on div "Next" at bounding box center [275, 146] width 20 height 8
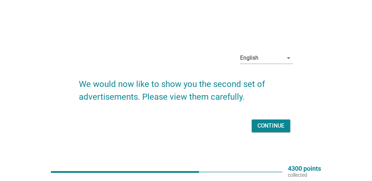
click at [268, 127] on div "Continue" at bounding box center [271, 126] width 27 height 8
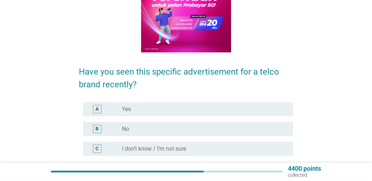
scroll to position [106, 0]
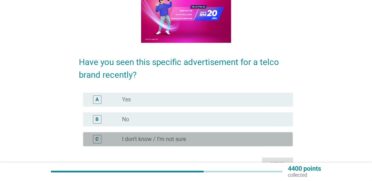
click at [259, 139] on div "radio_button_unchecked I don’t know / I’m not sure" at bounding box center [202, 139] width 160 height 7
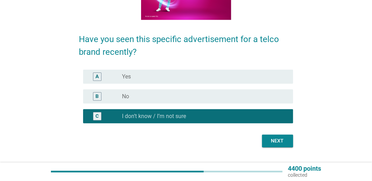
scroll to position [145, 0]
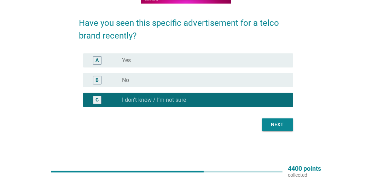
click at [273, 128] on button "Next" at bounding box center [277, 125] width 31 height 13
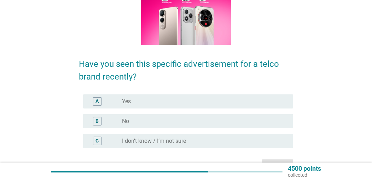
scroll to position [141, 0]
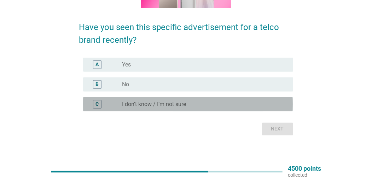
click at [245, 108] on div "radio_button_unchecked I don’t know / I’m not sure" at bounding box center [205, 104] width 166 height 8
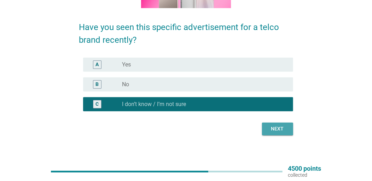
click at [283, 127] on div "Next" at bounding box center [278, 128] width 20 height 7
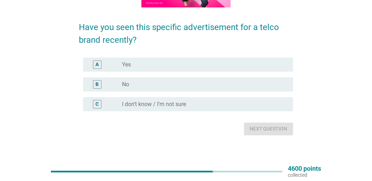
click at [231, 110] on div "C radio_button_unchecked I don’t know / I’m not sure" at bounding box center [188, 104] width 210 height 14
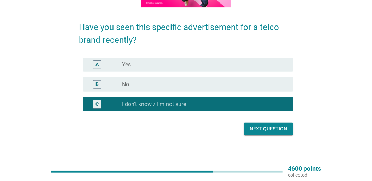
click at [262, 126] on div "Next question" at bounding box center [269, 128] width 38 height 7
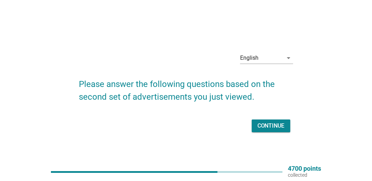
click at [276, 119] on div "Continue" at bounding box center [186, 125] width 214 height 17
click at [266, 126] on div "Continue" at bounding box center [271, 126] width 27 height 8
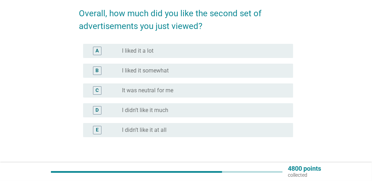
scroll to position [70, 0]
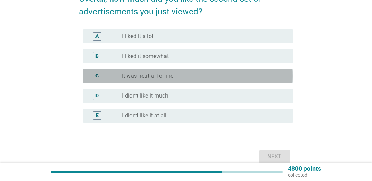
click at [213, 73] on div "radio_button_unchecked It was neutral for me" at bounding box center [202, 76] width 160 height 7
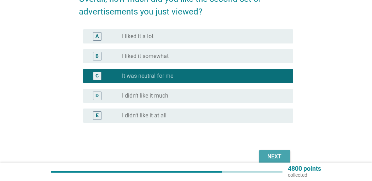
click at [268, 152] on div "Next" at bounding box center [275, 156] width 20 height 8
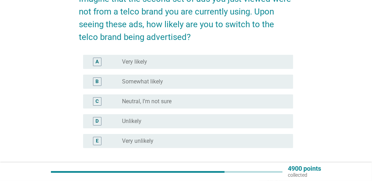
click at [209, 99] on div "radio_button_unchecked Neutral, I’m not sure" at bounding box center [202, 101] width 160 height 7
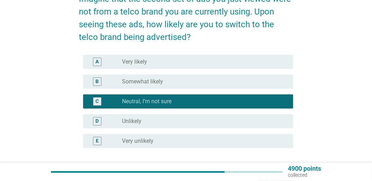
scroll to position [130, 0]
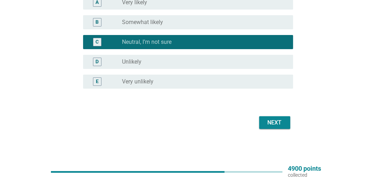
click at [274, 120] on div "Next" at bounding box center [275, 123] width 20 height 8
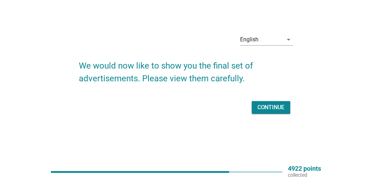
scroll to position [0, 0]
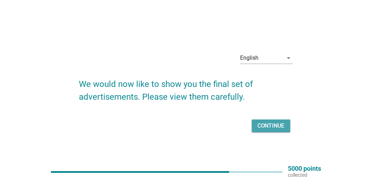
click at [262, 124] on div "Continue" at bounding box center [271, 126] width 27 height 8
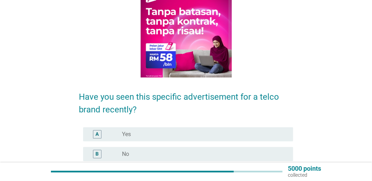
scroll to position [106, 0]
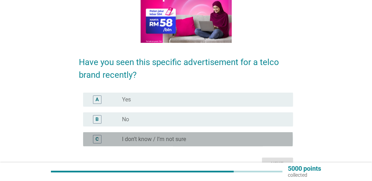
click at [256, 140] on div "radio_button_unchecked I don’t know / I’m not sure" at bounding box center [202, 139] width 160 height 7
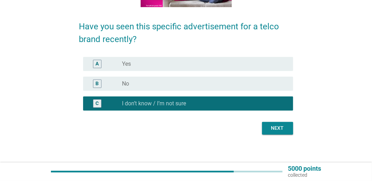
scroll to position [145, 0]
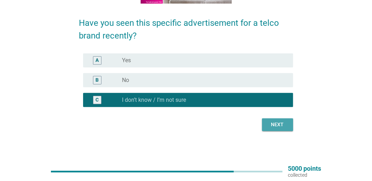
click at [270, 126] on div "Next" at bounding box center [278, 124] width 20 height 7
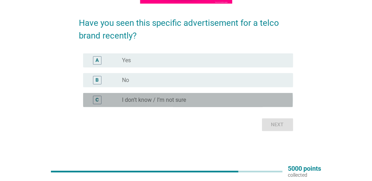
click at [255, 103] on div "radio_button_unchecked I don’t know / I’m not sure" at bounding box center [202, 100] width 160 height 7
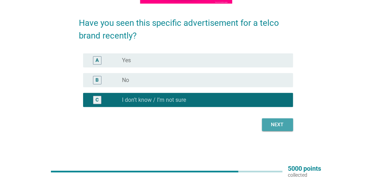
click at [272, 128] on div "Next" at bounding box center [278, 124] width 20 height 7
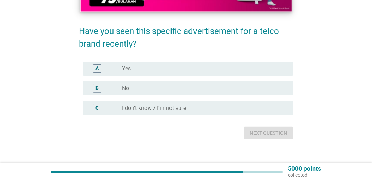
scroll to position [138, 0]
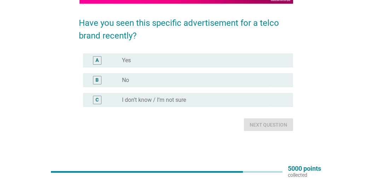
click at [253, 103] on div "radio_button_unchecked I don’t know / I’m not sure" at bounding box center [202, 100] width 160 height 7
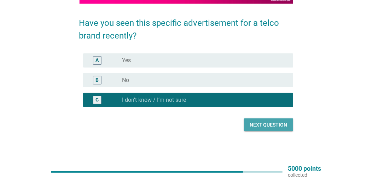
click at [271, 128] on button "Next question" at bounding box center [268, 125] width 49 height 13
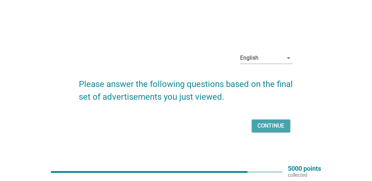
click at [266, 128] on div "Continue" at bounding box center [271, 126] width 27 height 8
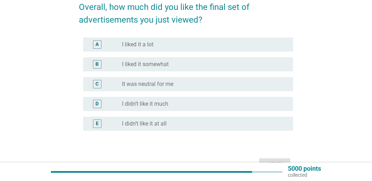
scroll to position [70, 0]
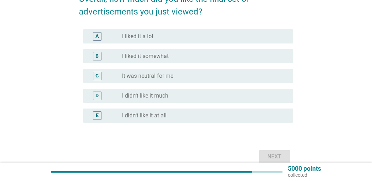
click at [228, 80] on div "radio_button_unchecked It was neutral for me" at bounding box center [205, 76] width 166 height 8
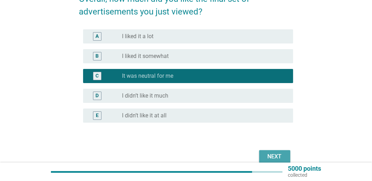
click at [275, 153] on div "Next" at bounding box center [275, 156] width 20 height 8
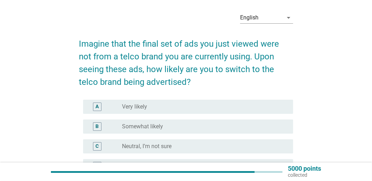
scroll to position [35, 0]
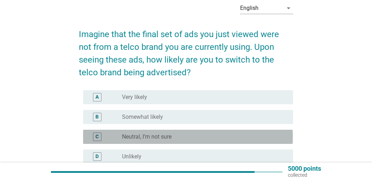
click at [239, 133] on div "radio_button_unchecked Neutral, I’m not sure" at bounding box center [205, 137] width 166 height 8
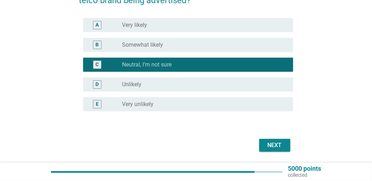
scroll to position [130, 0]
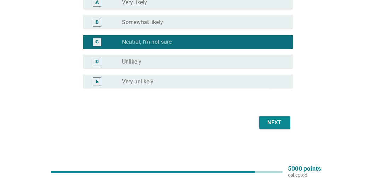
click at [274, 122] on div "Next" at bounding box center [275, 123] width 20 height 8
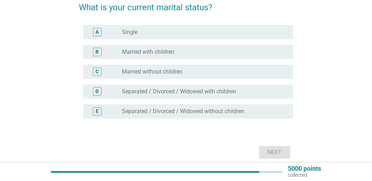
scroll to position [70, 0]
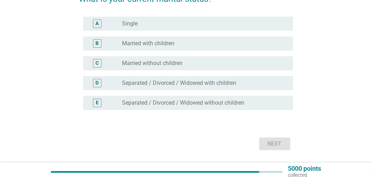
click at [183, 83] on label "Separated / Divorced / Widowed with children" at bounding box center [179, 83] width 114 height 7
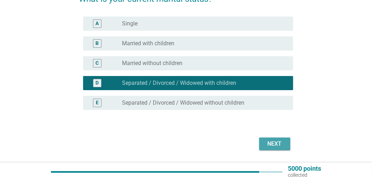
click at [273, 144] on div "Next" at bounding box center [275, 144] width 20 height 8
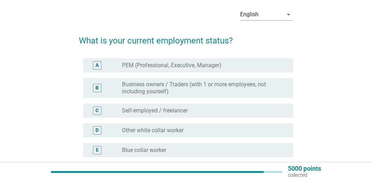
scroll to position [0, 0]
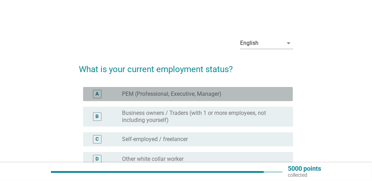
click at [208, 91] on label "PEM (Professional, Executive, Manager)" at bounding box center [171, 94] width 99 height 7
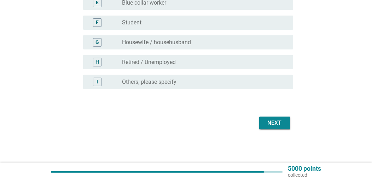
scroll to position [177, 0]
click at [275, 120] on div "Next" at bounding box center [275, 123] width 20 height 8
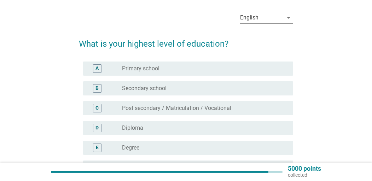
scroll to position [35, 0]
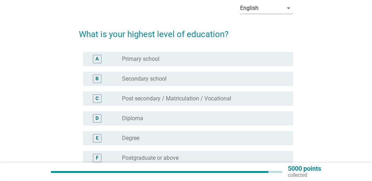
click at [185, 134] on div "radio_button_unchecked Degree" at bounding box center [205, 138] width 166 height 8
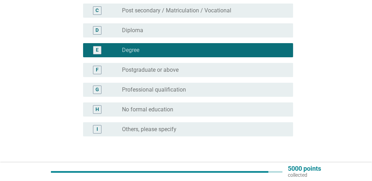
scroll to position [141, 0]
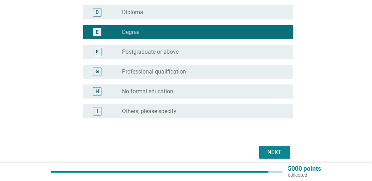
click at [280, 152] on div "Next" at bounding box center [275, 152] width 20 height 8
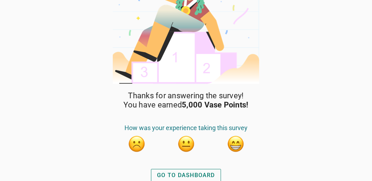
scroll to position [43, 0]
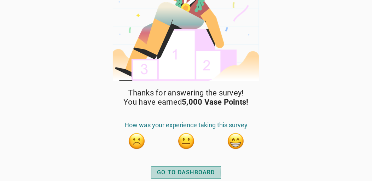
click at [190, 171] on div "GO TO DASHBOARD" at bounding box center [186, 172] width 58 height 8
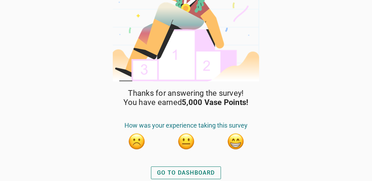
scroll to position [43, 0]
